Goal: Browse casually: Explore the website without a specific task or goal

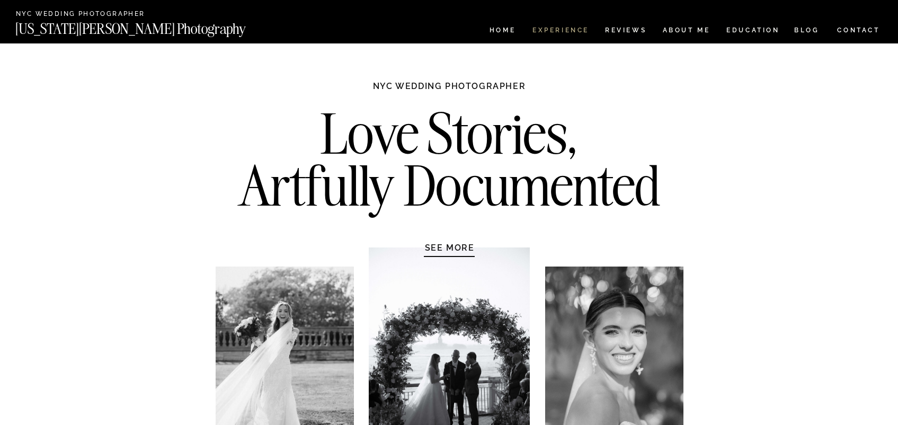
click at [567, 28] on nav "Experience" at bounding box center [560, 31] width 56 height 9
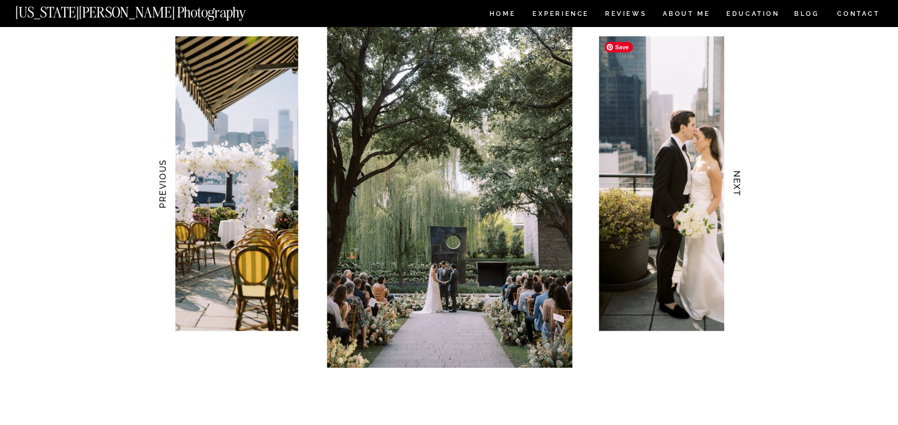
scroll to position [1064, 0]
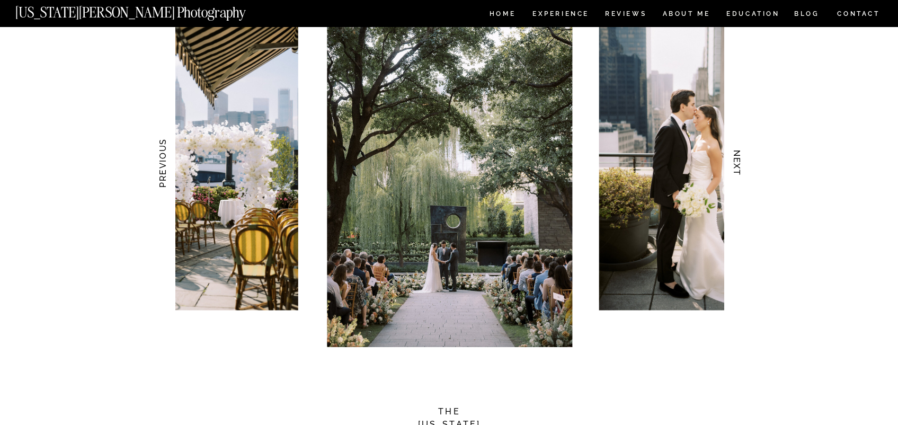
click at [732, 162] on h3 "NEXT" at bounding box center [736, 163] width 11 height 67
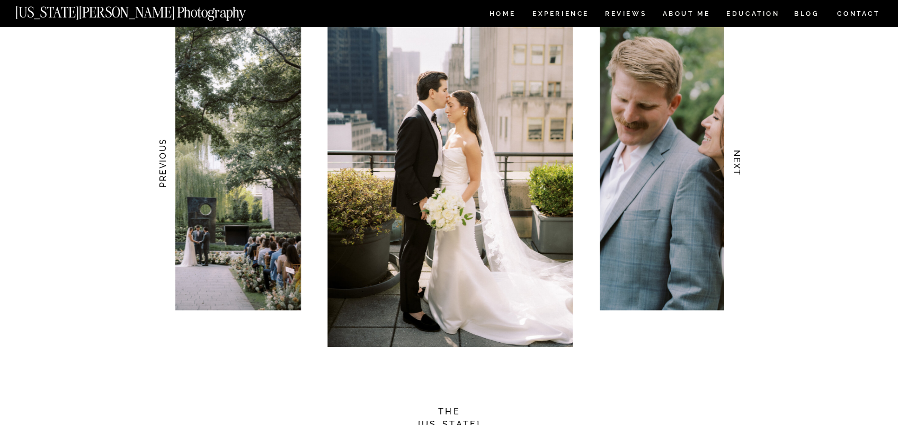
click at [732, 162] on h3 "NEXT" at bounding box center [736, 163] width 11 height 67
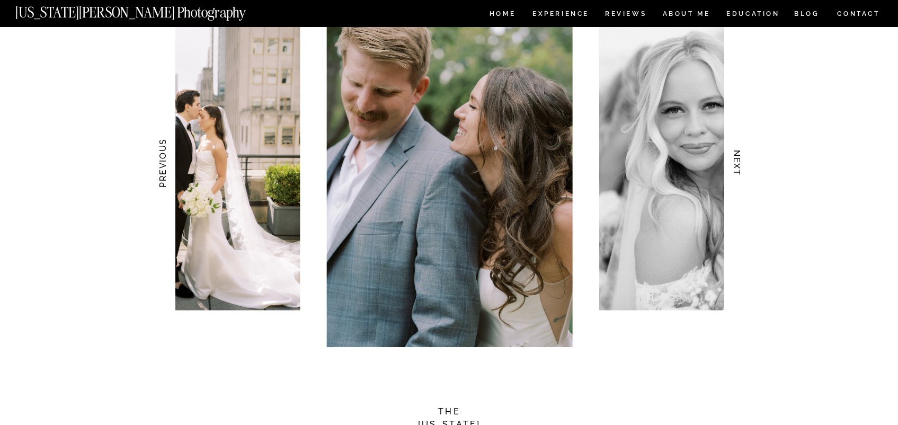
click at [732, 162] on h3 "NEXT" at bounding box center [736, 163] width 11 height 67
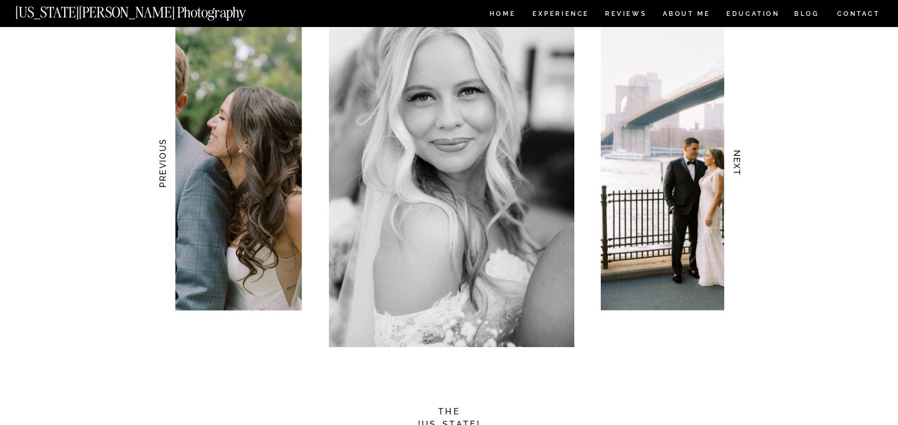
click at [732, 162] on h3 "NEXT" at bounding box center [736, 163] width 11 height 67
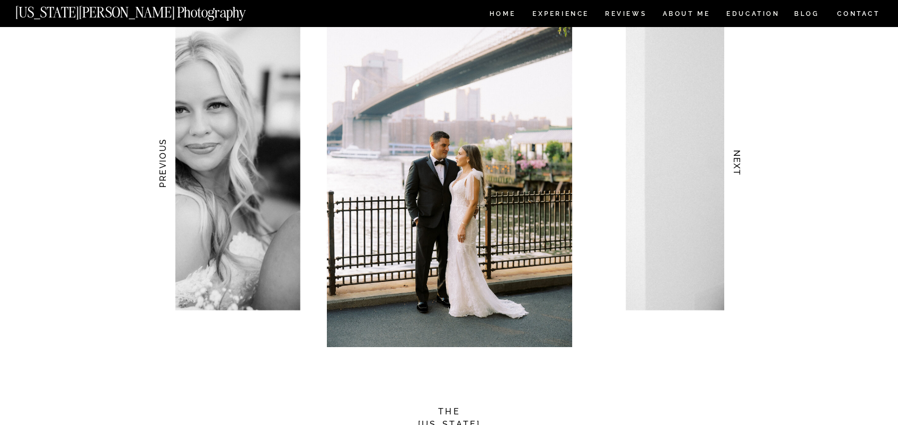
click at [732, 162] on h3 "NEXT" at bounding box center [736, 163] width 11 height 67
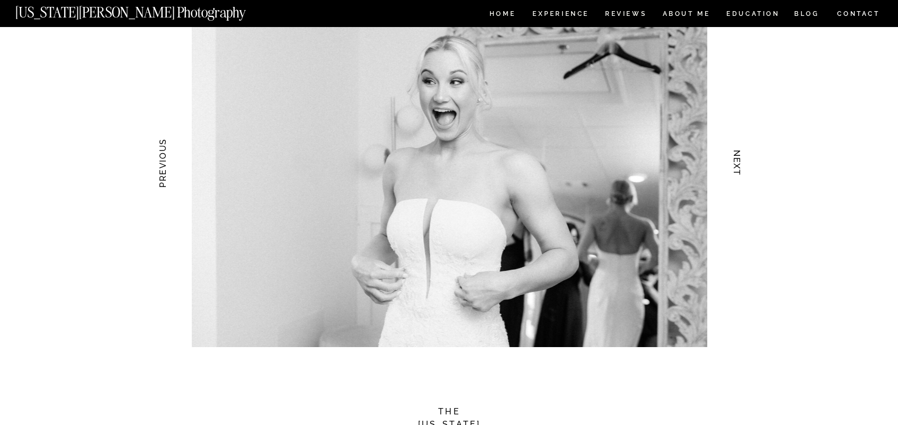
click at [732, 162] on h3 "NEXT" at bounding box center [736, 163] width 11 height 67
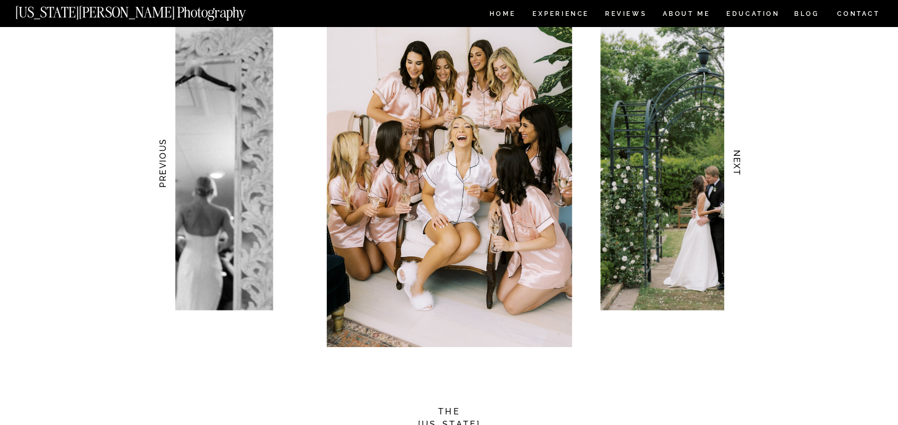
click at [732, 162] on h3 "NEXT" at bounding box center [736, 163] width 11 height 67
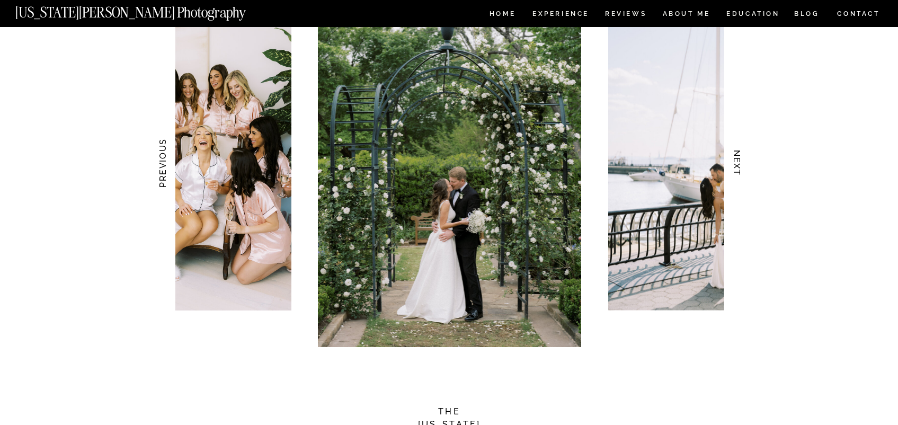
click at [732, 162] on h3 "NEXT" at bounding box center [736, 163] width 11 height 67
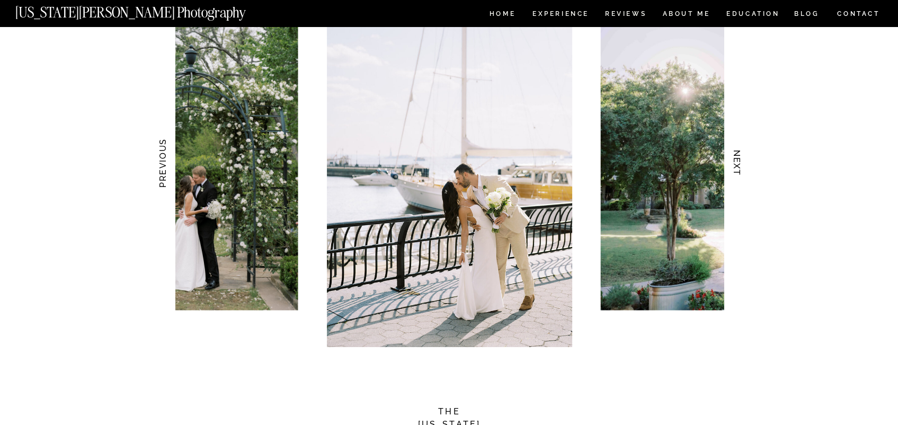
click at [732, 162] on h3 "NEXT" at bounding box center [736, 163] width 11 height 67
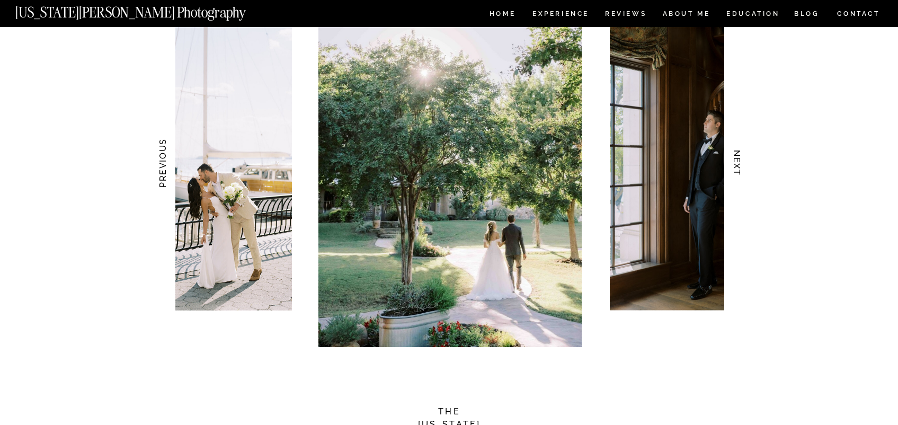
click at [732, 162] on h3 "NEXT" at bounding box center [736, 163] width 11 height 67
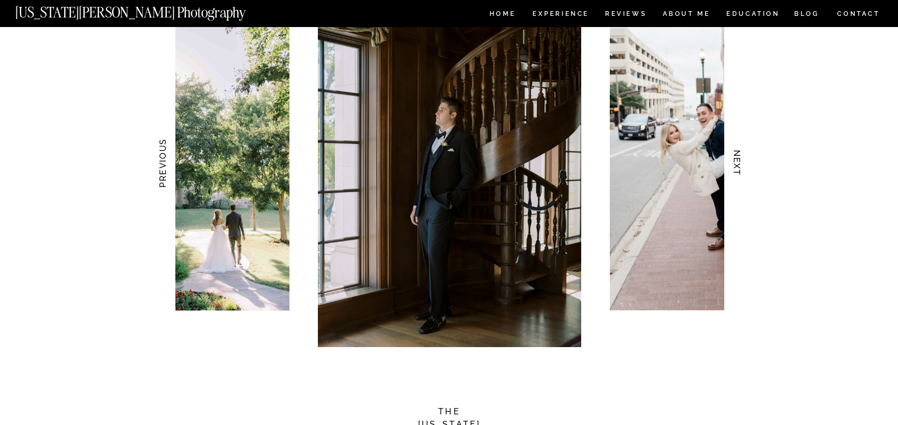
click at [732, 162] on h3 "NEXT" at bounding box center [736, 163] width 11 height 67
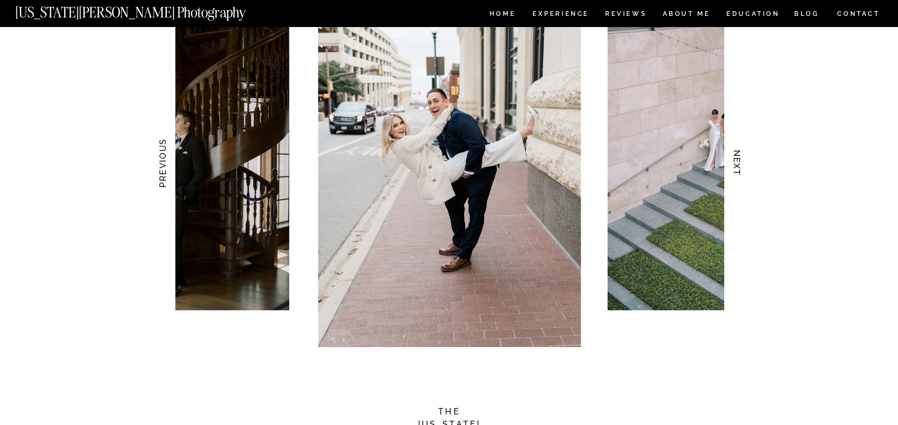
click at [732, 162] on h3 "NEXT" at bounding box center [736, 163] width 11 height 67
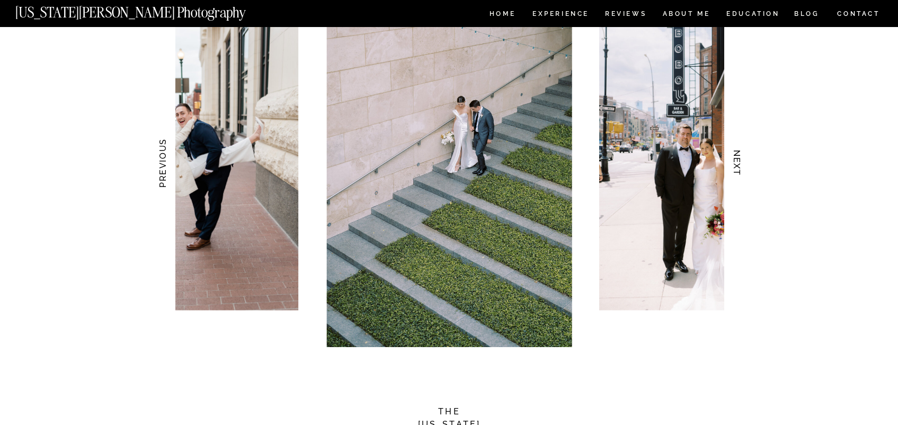
click at [732, 162] on h3 "NEXT" at bounding box center [736, 163] width 11 height 67
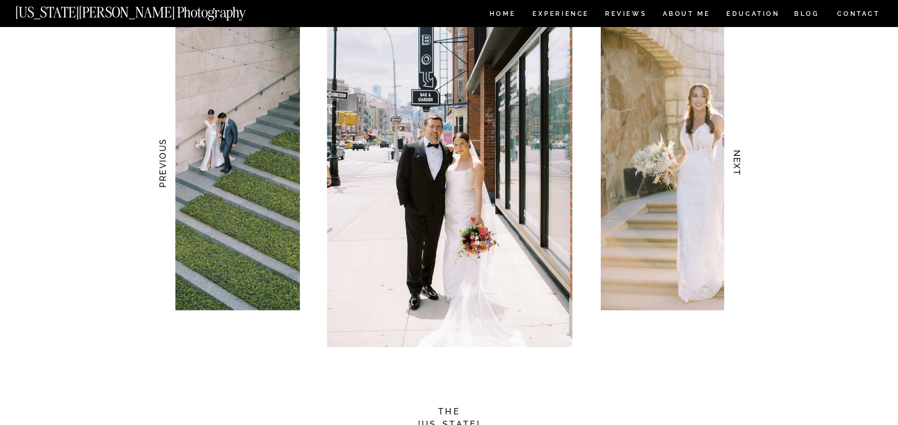
click at [732, 161] on h3 "NEXT" at bounding box center [736, 163] width 11 height 67
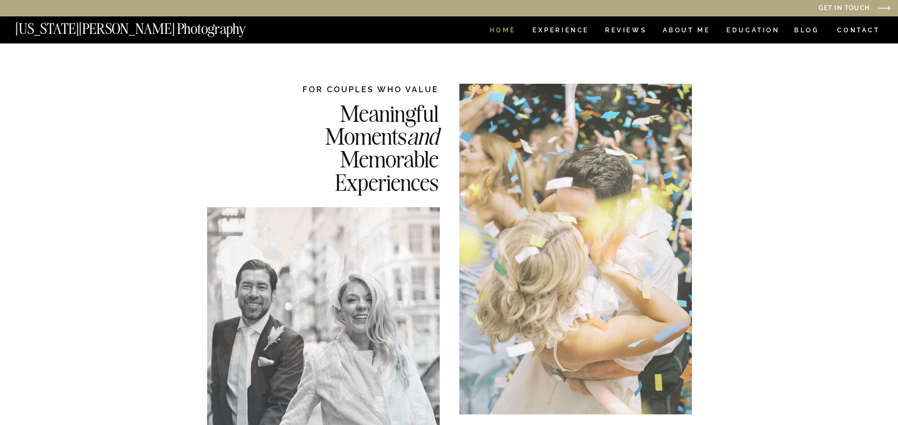
click at [506, 30] on nav "HOME" at bounding box center [502, 31] width 30 height 9
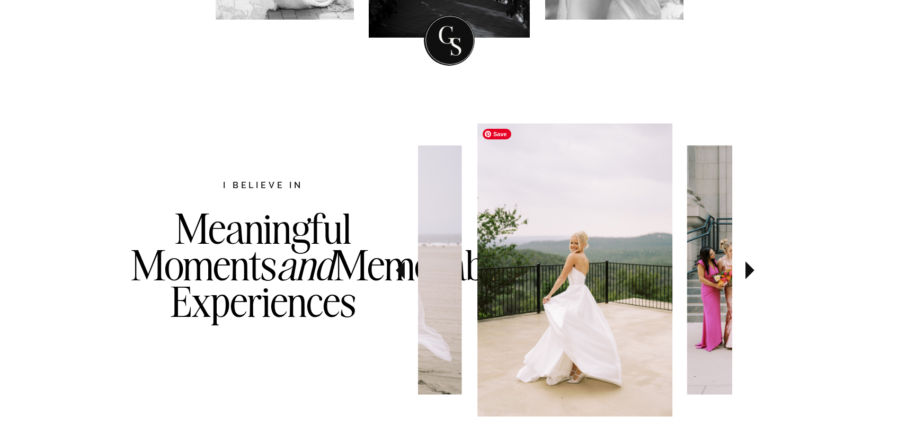
scroll to position [490, 0]
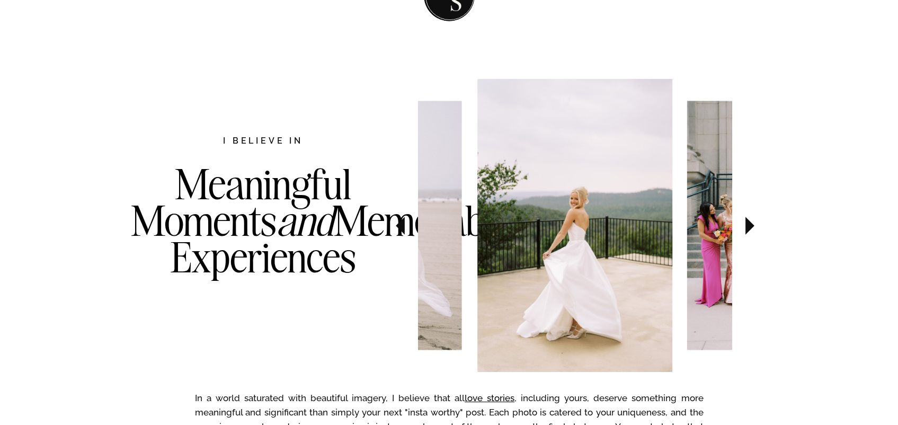
click at [401, 228] on icon at bounding box center [400, 226] width 9 height 18
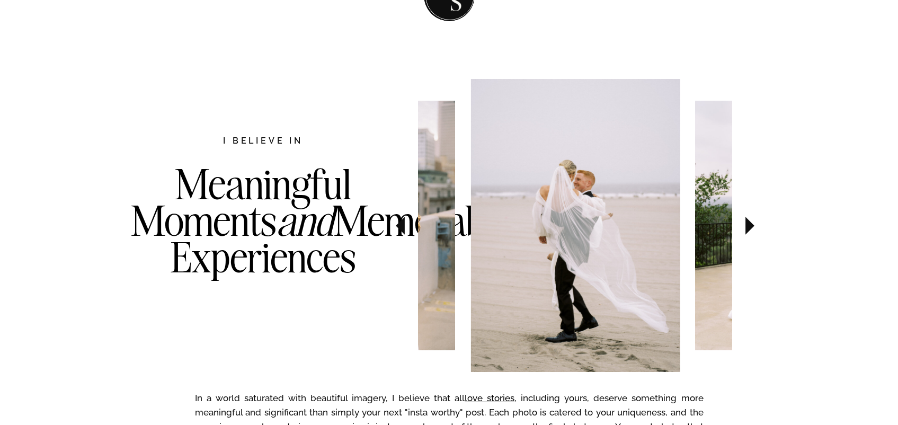
click at [401, 228] on icon at bounding box center [400, 226] width 9 height 18
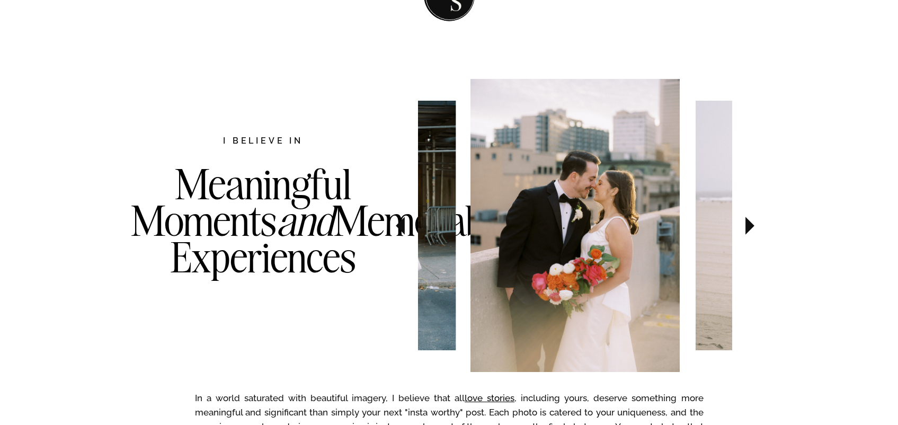
click at [401, 228] on icon at bounding box center [400, 226] width 9 height 18
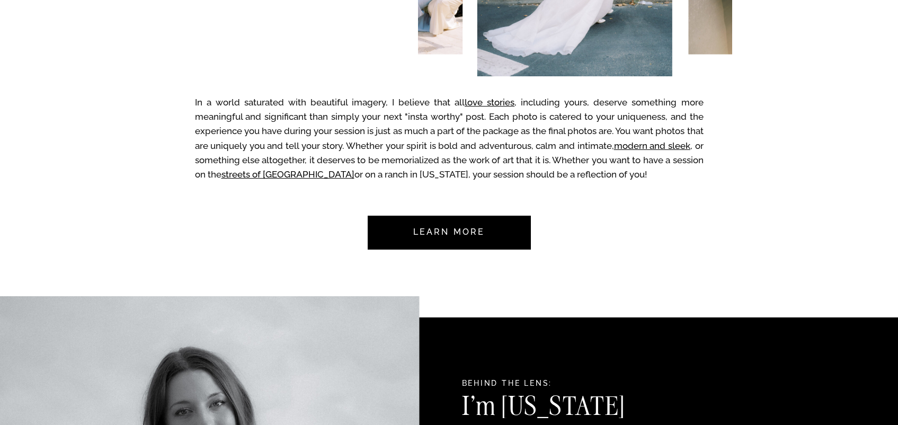
scroll to position [918, 0]
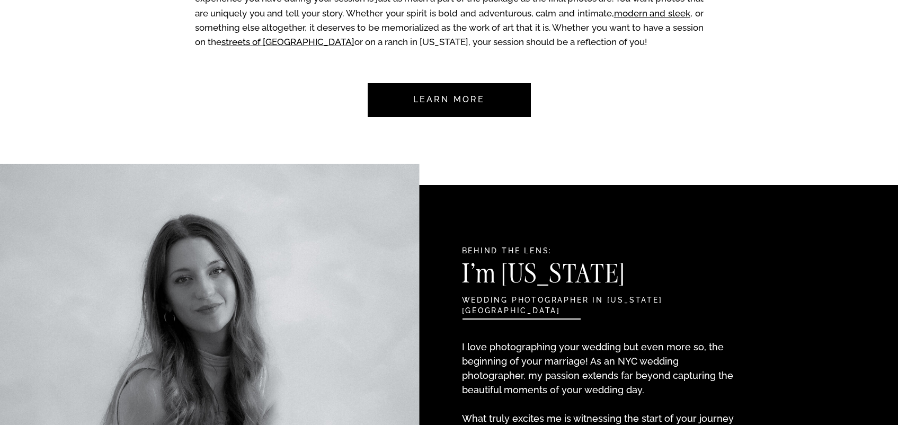
click at [425, 104] on nav "Learn more" at bounding box center [449, 100] width 100 height 34
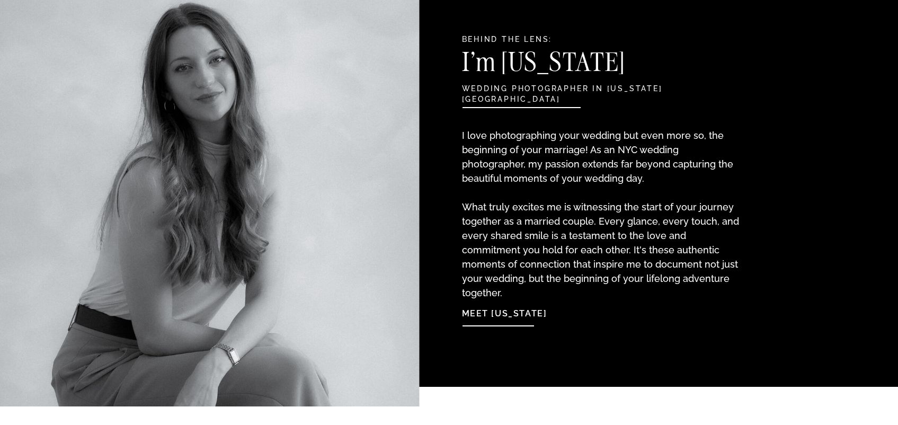
scroll to position [1186, 0]
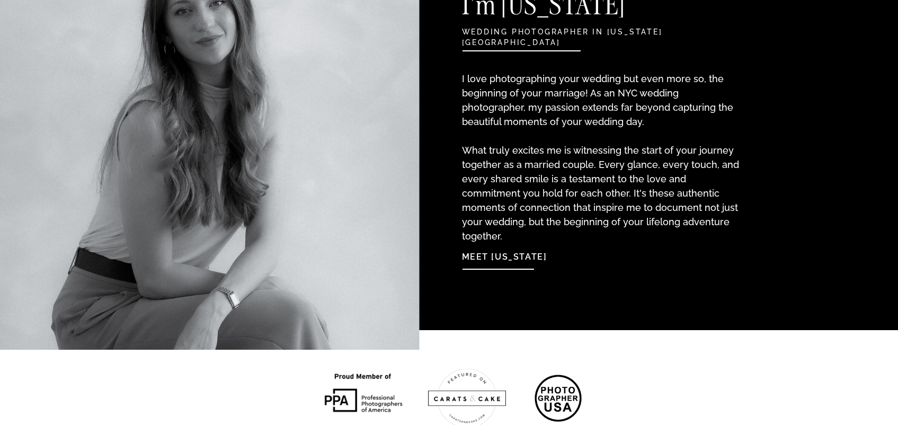
click at [502, 257] on nav "Meet [US_STATE]" at bounding box center [519, 254] width 115 height 23
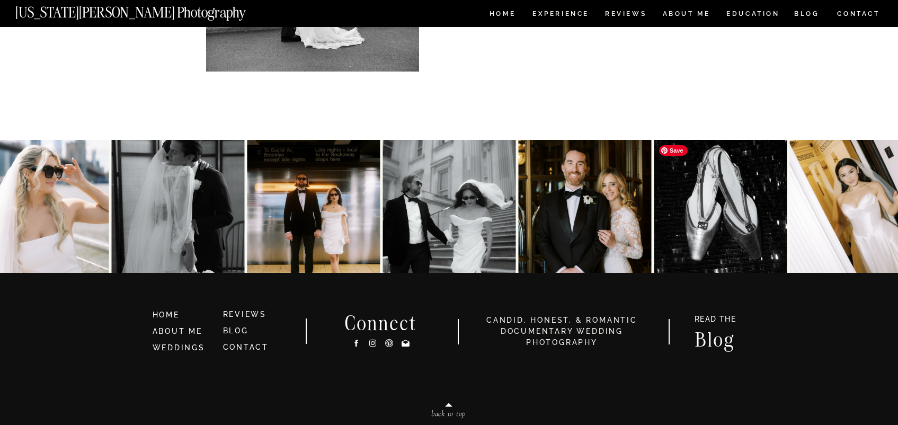
scroll to position [2311, 0]
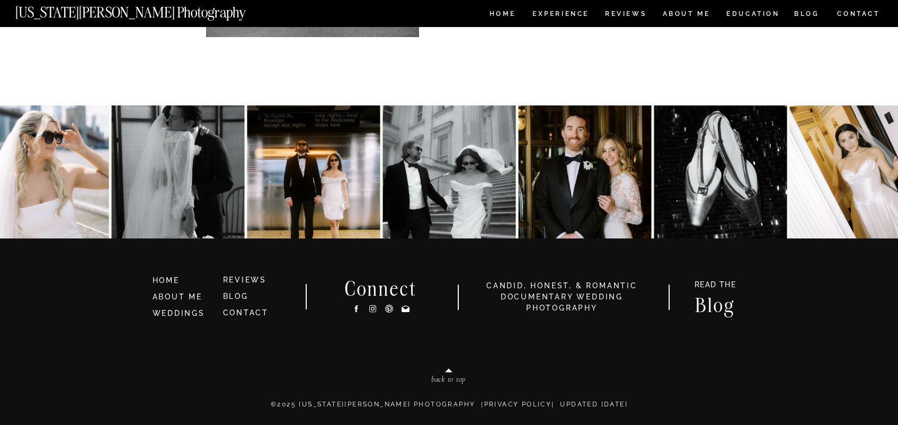
click at [374, 309] on icon at bounding box center [372, 308] width 9 height 11
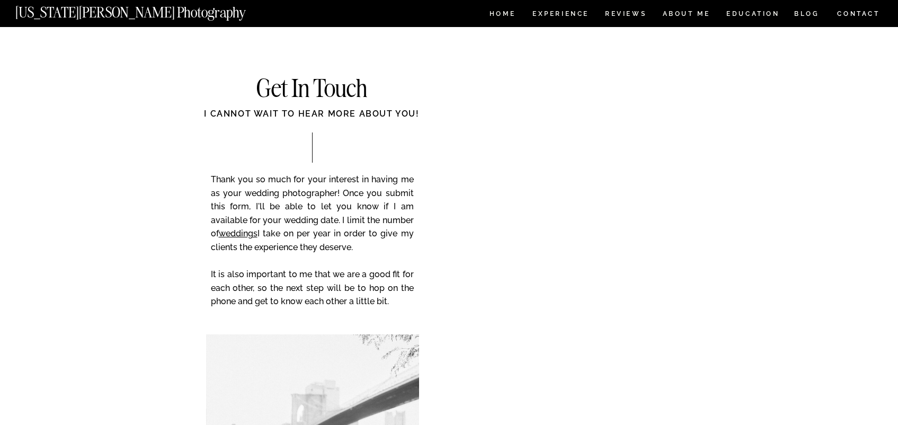
scroll to position [1630, 0]
